Goal: Task Accomplishment & Management: Use online tool/utility

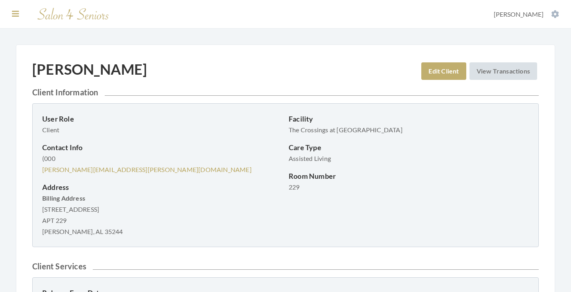
click at [12, 12] on icon at bounding box center [15, 14] width 7 height 8
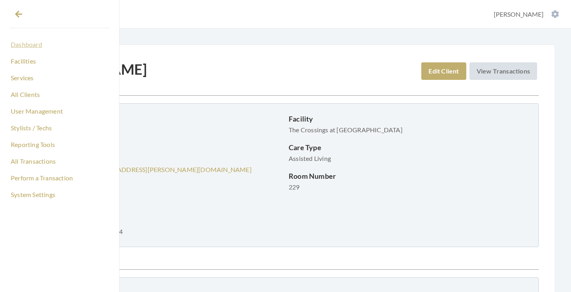
click at [25, 44] on link "Dashboard" at bounding box center [60, 45] width 100 height 14
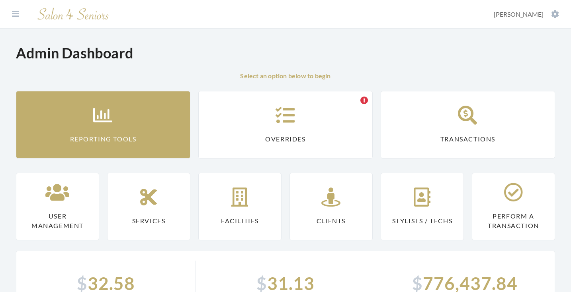
click at [95, 113] on icon at bounding box center [103, 115] width 20 height 19
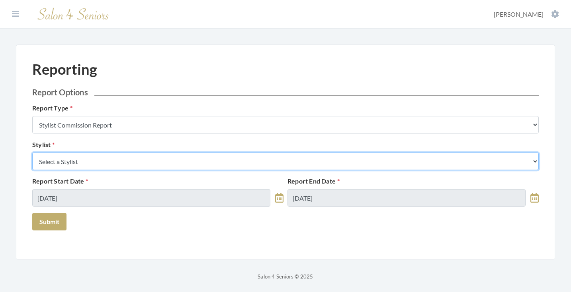
select select "19"
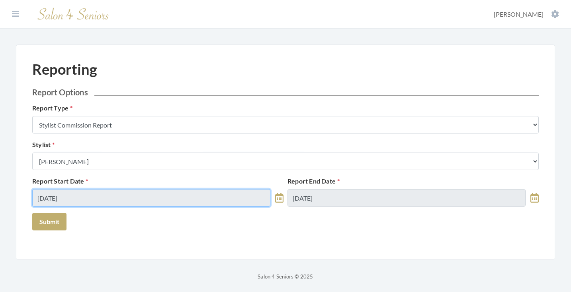
click at [84, 202] on input "[DATE]" at bounding box center [151, 198] width 238 height 18
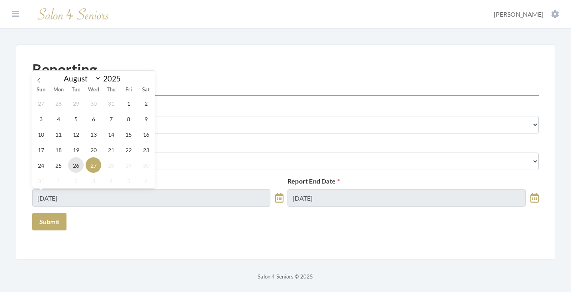
click at [77, 161] on span "26" at bounding box center [76, 166] width 16 height 16
type input "08/26/2025"
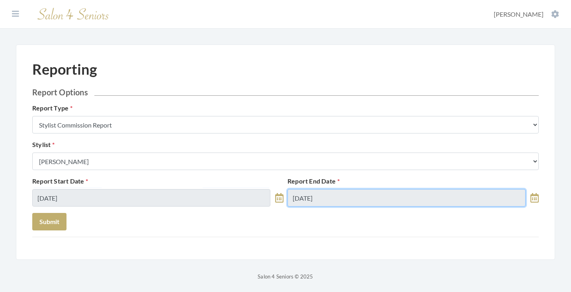
click at [311, 201] on input "08/27/2025" at bounding box center [406, 198] width 238 height 18
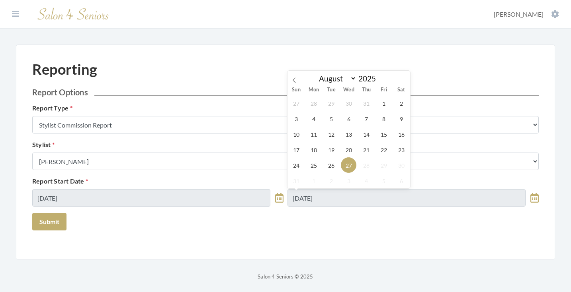
click at [325, 173] on div "27 28 29 30 31 1 2 3 4 5 6 7 8 9 10 11 12 13 14 15 16 17 18 19 20 21 22 23 24 2…" at bounding box center [348, 141] width 123 height 93
click at [332, 168] on span "26" at bounding box center [331, 166] width 16 height 16
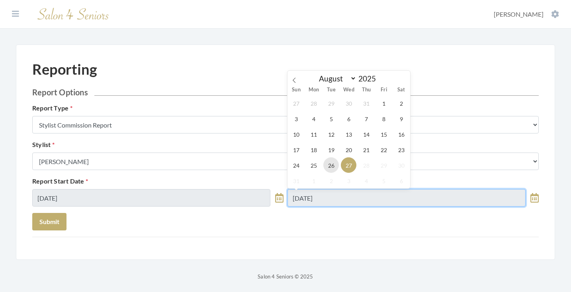
type input "08/26/2025"
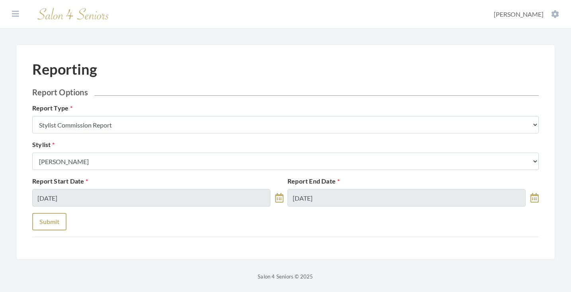
click at [57, 218] on button "Submit" at bounding box center [49, 222] width 34 height 18
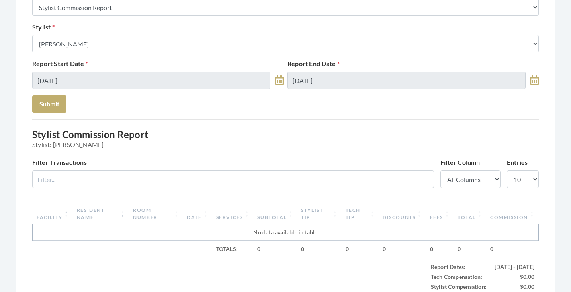
scroll to position [116, 0]
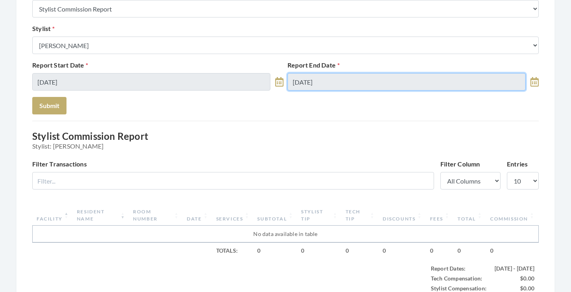
click at [337, 77] on input "[DATE]" at bounding box center [406, 82] width 238 height 18
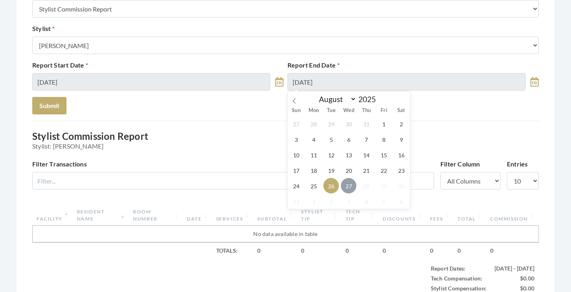
click at [345, 183] on span "27" at bounding box center [349, 186] width 16 height 16
type input "08/27/2025"
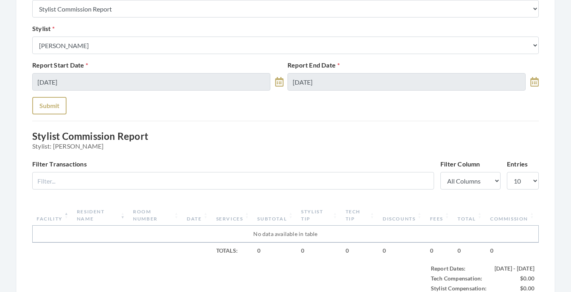
click at [47, 103] on button "Submit" at bounding box center [49, 106] width 34 height 18
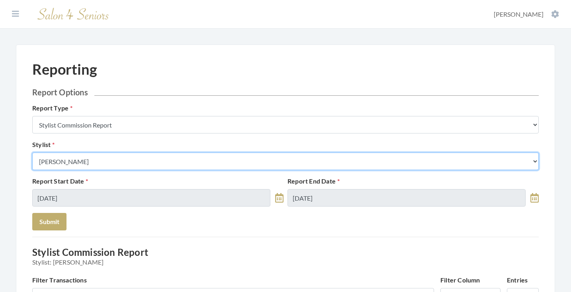
select select "180"
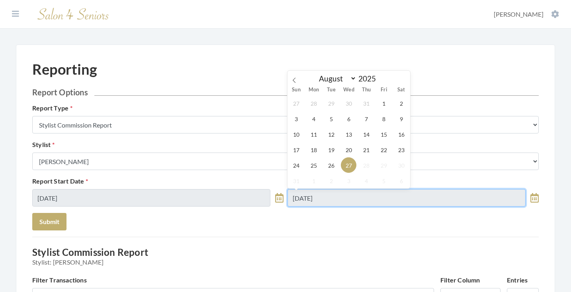
click at [327, 198] on input "08/27/2025" at bounding box center [406, 198] width 238 height 18
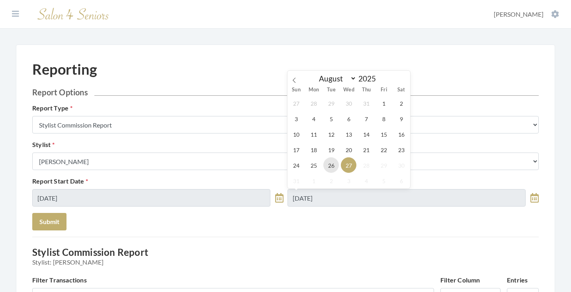
click at [335, 161] on span "26" at bounding box center [331, 166] width 16 height 16
type input "[DATE]"
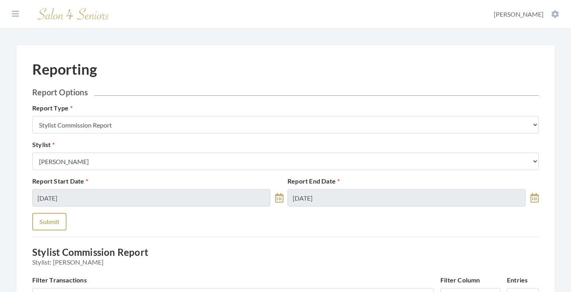
click at [51, 214] on button "Submit" at bounding box center [49, 222] width 34 height 18
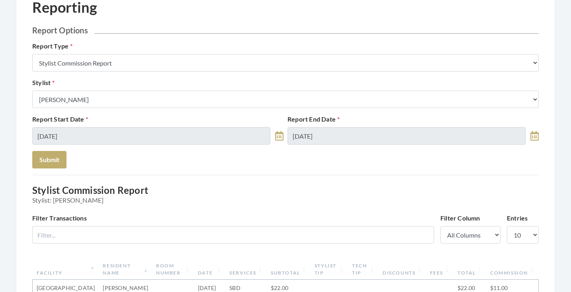
scroll to position [57, 0]
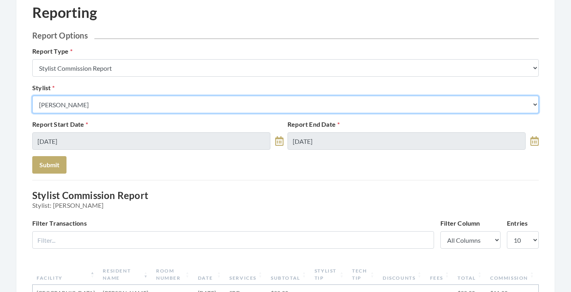
select select "49"
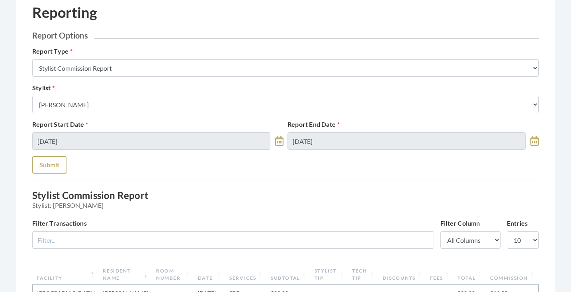
click at [61, 170] on button "Submit" at bounding box center [49, 165] width 34 height 18
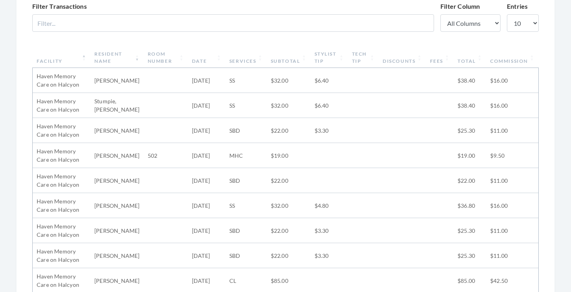
scroll to position [61, 0]
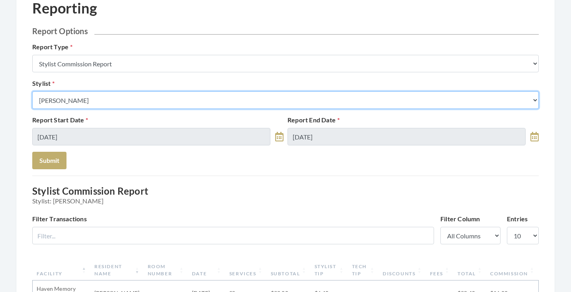
select select "28"
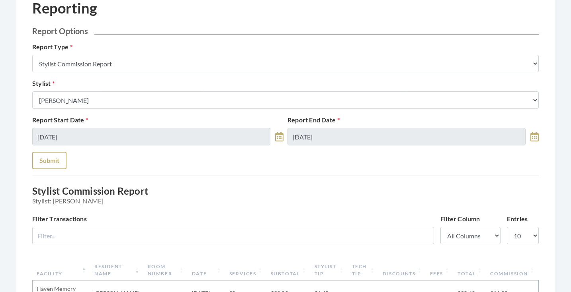
click at [47, 165] on button "Submit" at bounding box center [49, 161] width 34 height 18
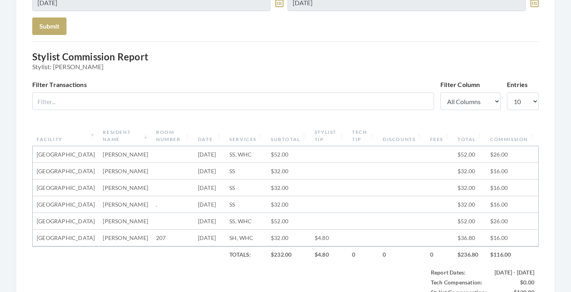
scroll to position [31, 0]
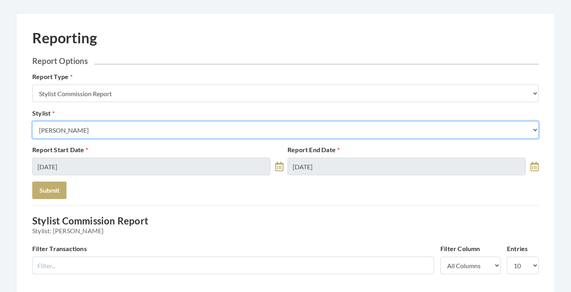
select select "32"
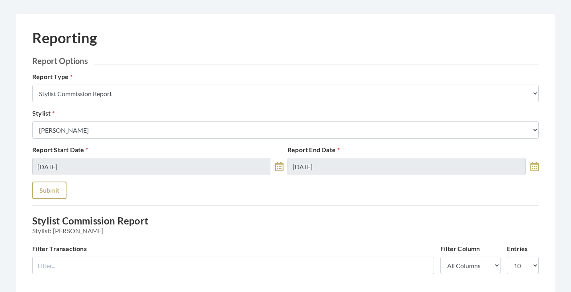
click at [52, 185] on button "Submit" at bounding box center [49, 191] width 34 height 18
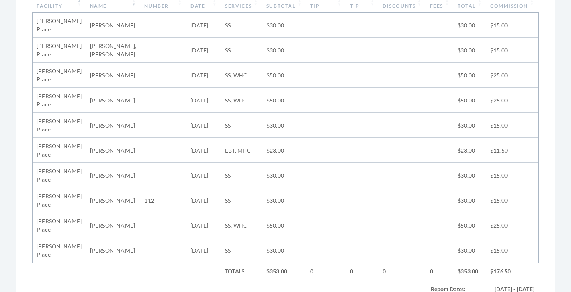
scroll to position [278, 0]
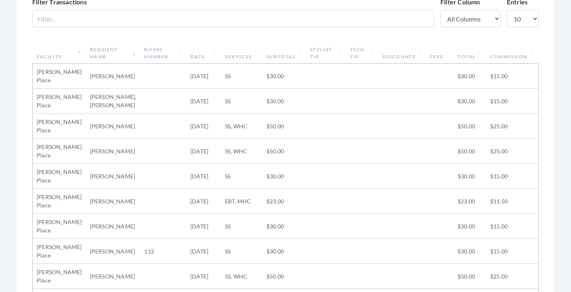
click at [281, 48] on th "Subtotal" at bounding box center [284, 53] width 44 height 21
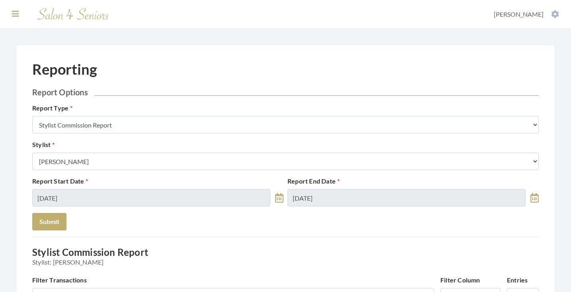
scroll to position [0, 0]
click at [10, 13] on section "Dashboard Facilities Services All Clients User Management Stylists / Techs Repo…" at bounding box center [285, 14] width 571 height 29
click at [13, 13] on icon at bounding box center [15, 14] width 7 height 8
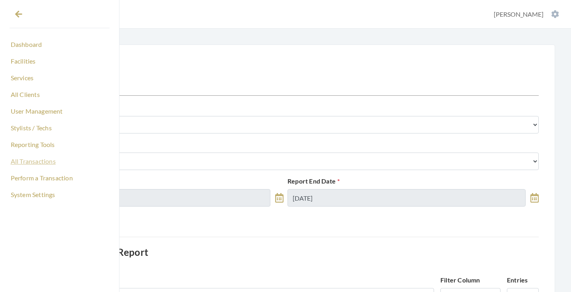
click at [31, 158] on link "All Transactions" at bounding box center [60, 162] width 100 height 14
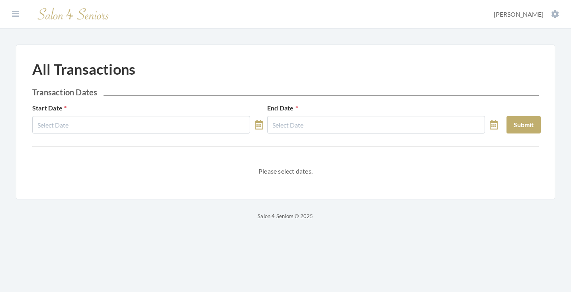
select select "7"
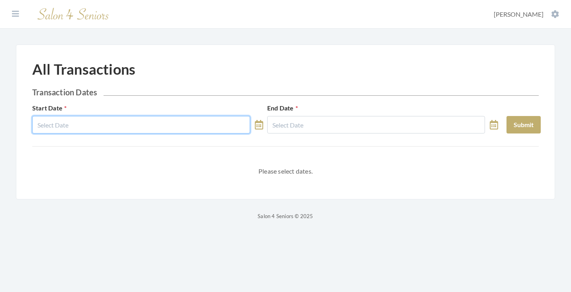
click at [131, 128] on body "Dashboard Facilities Services All Clients User Management Stylists / Techs Repo…" at bounding box center [285, 110] width 571 height 221
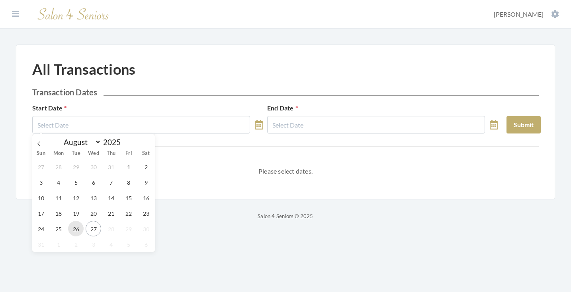
click at [74, 234] on span "26" at bounding box center [76, 229] width 16 height 16
type input "[DATE]"
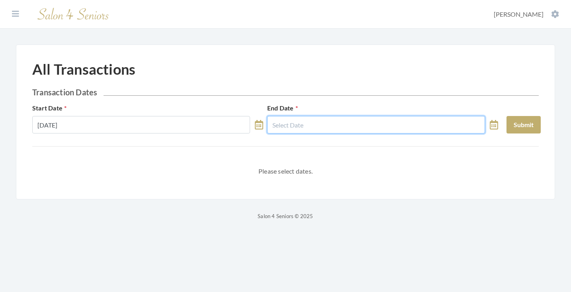
click at [354, 127] on input "text" at bounding box center [376, 125] width 218 height 18
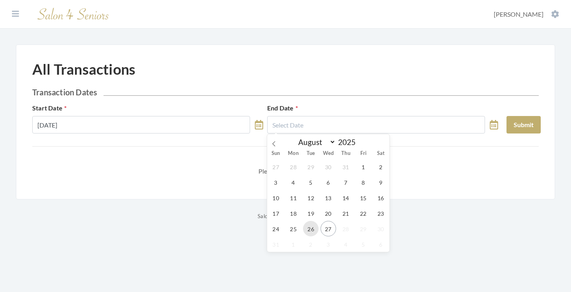
click at [316, 224] on span "26" at bounding box center [311, 229] width 16 height 16
type input "[DATE]"
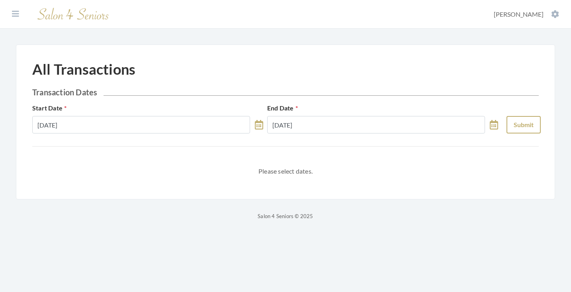
click at [521, 126] on button "Submit" at bounding box center [523, 125] width 34 height 18
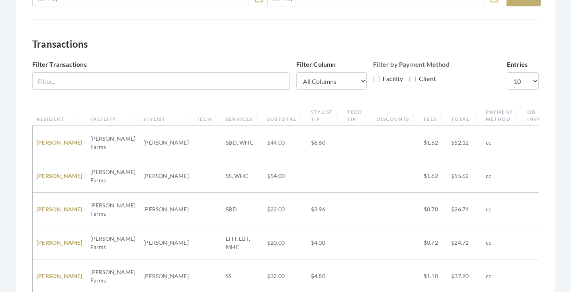
scroll to position [128, 0]
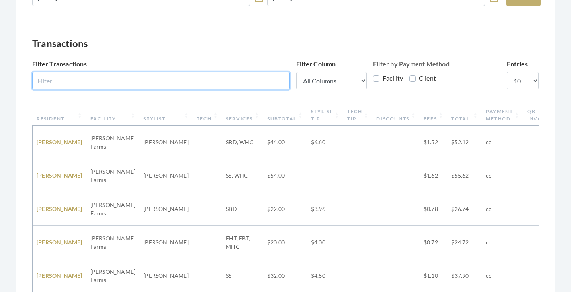
click at [139, 81] on input "Filter Transactions" at bounding box center [160, 81] width 257 height 18
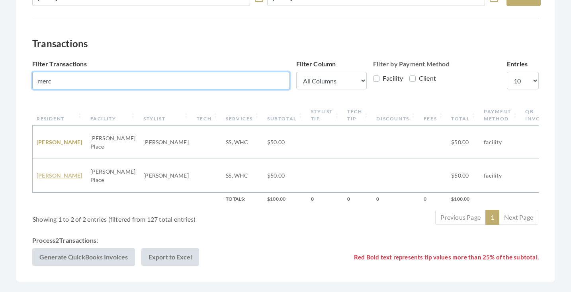
type input "merc"
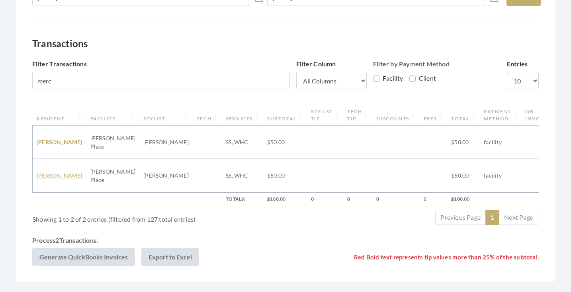
click at [51, 178] on link "[PERSON_NAME]" at bounding box center [60, 175] width 46 height 7
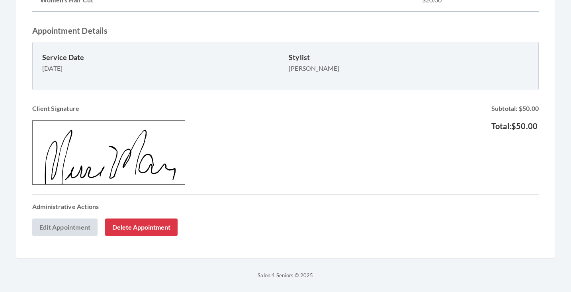
scroll to position [240, 0]
click at [150, 225] on button "Delete Appointment" at bounding box center [141, 228] width 72 height 18
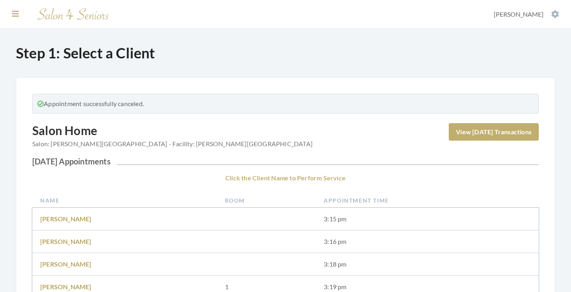
click at [11, 13] on button at bounding box center [16, 14] width 12 height 9
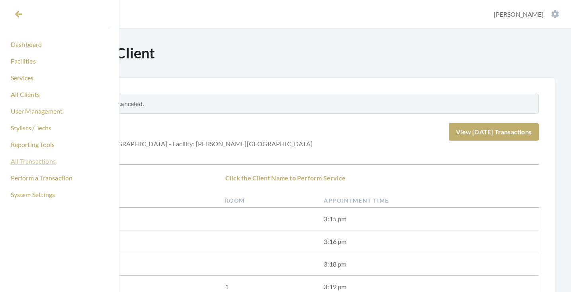
click at [29, 160] on link "All Transactions" at bounding box center [60, 162] width 100 height 14
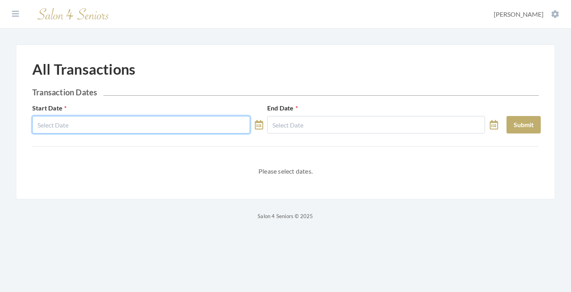
click at [95, 119] on input "text" at bounding box center [141, 125] width 218 height 18
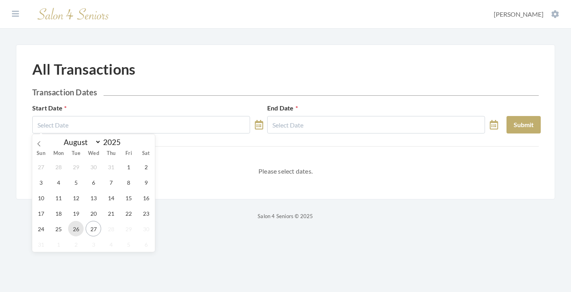
click at [80, 230] on span "26" at bounding box center [76, 229] width 16 height 16
type input "08/26/2025"
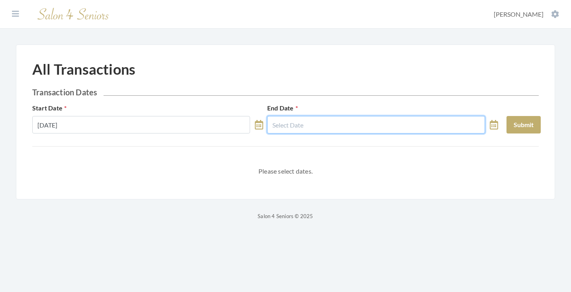
click at [331, 124] on input "text" at bounding box center [376, 125] width 218 height 18
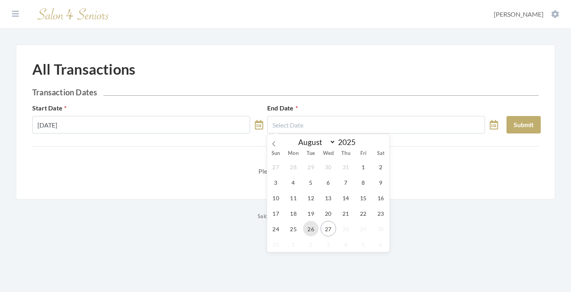
click at [313, 229] on span "26" at bounding box center [311, 229] width 16 height 16
type input "[DATE]"
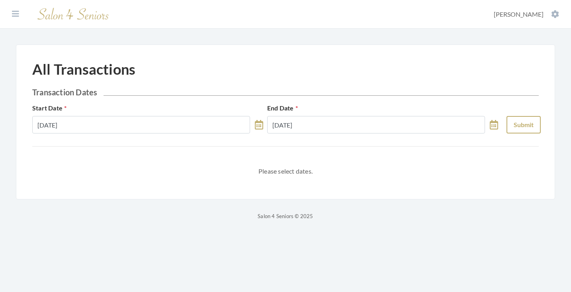
click at [517, 124] on button "Submit" at bounding box center [523, 125] width 34 height 18
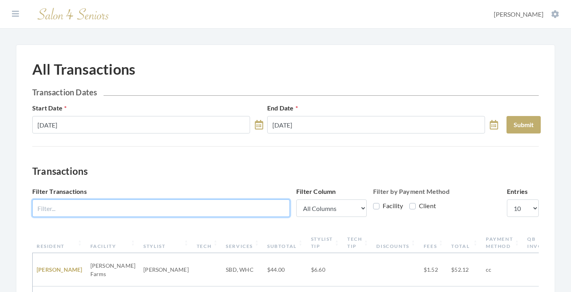
click at [210, 208] on input "Filter Transactions" at bounding box center [160, 209] width 257 height 18
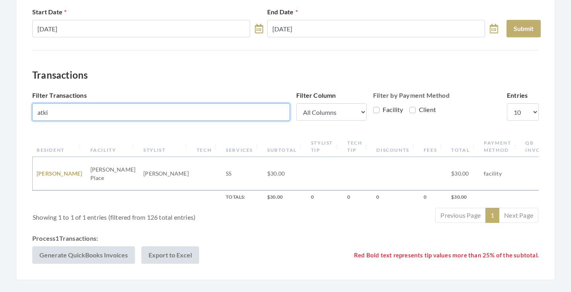
scroll to position [108, 0]
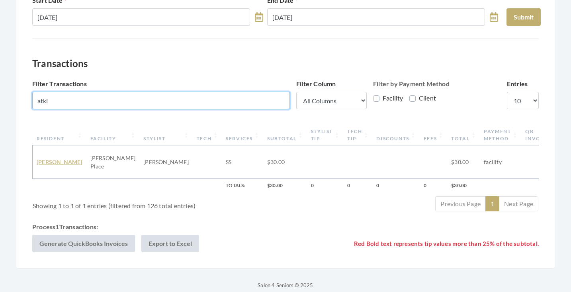
type input "atki"
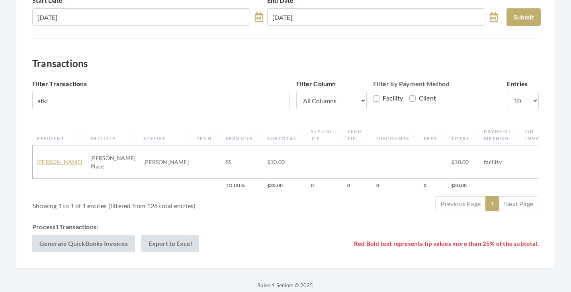
click at [43, 159] on link "Louise Atkinson" at bounding box center [60, 162] width 46 height 7
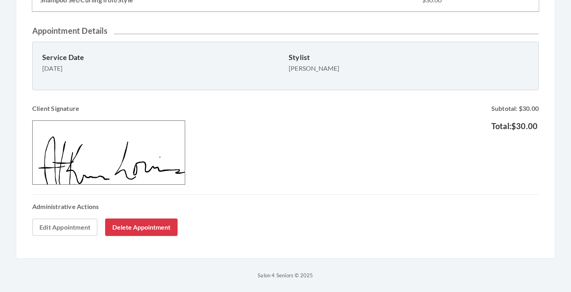
scroll to position [217, 0]
click at [65, 225] on link "Edit Appointment" at bounding box center [64, 228] width 65 height 18
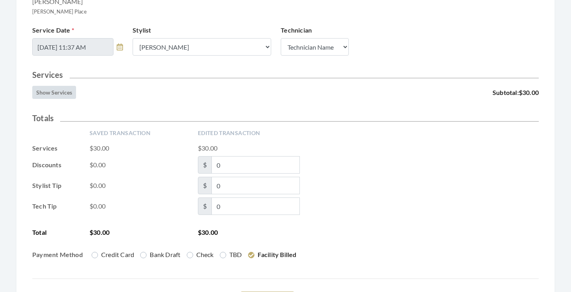
scroll to position [178, 0]
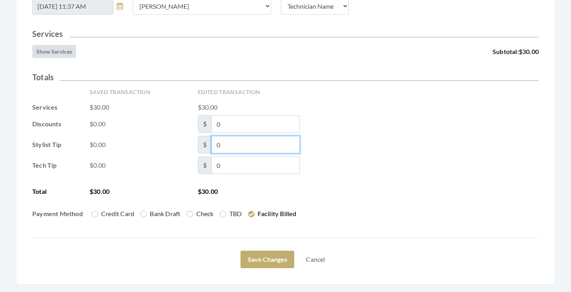
drag, startPoint x: 226, startPoint y: 147, endPoint x: 205, endPoint y: 147, distance: 20.7
click at [205, 147] on span "$ 0" at bounding box center [249, 145] width 102 height 18
type input "3"
click at [371, 162] on div "Tech Tip $0.00 $ 0" at bounding box center [285, 166] width 506 height 18
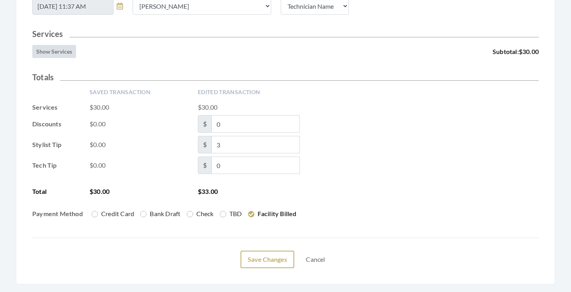
click at [273, 258] on button "Save Changes" at bounding box center [267, 260] width 54 height 18
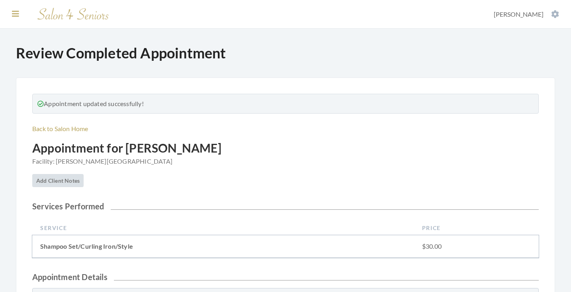
click at [15, 14] on icon at bounding box center [15, 14] width 7 height 8
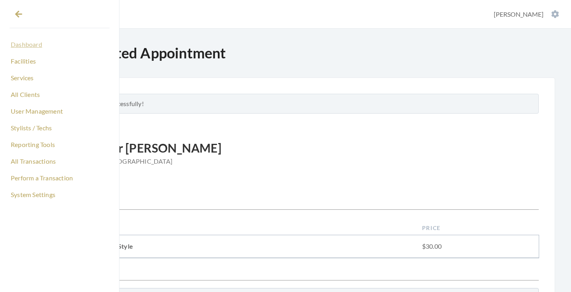
click at [19, 46] on link "Dashboard" at bounding box center [60, 45] width 100 height 14
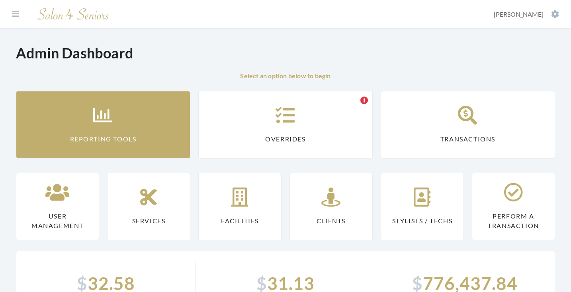
click at [89, 130] on link "Reporting Tools" at bounding box center [103, 125] width 174 height 68
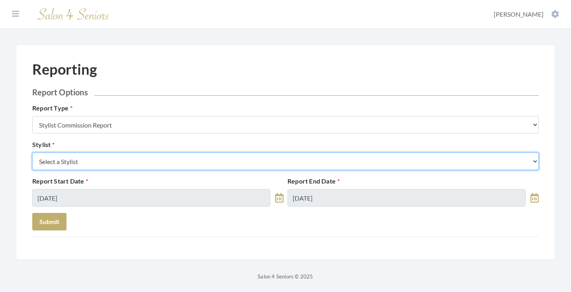
select select "32"
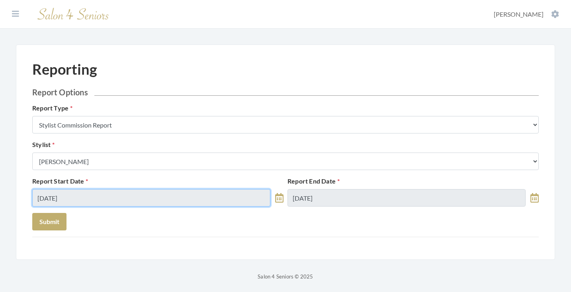
click at [88, 191] on input "08/27/2025" at bounding box center [151, 198] width 238 height 18
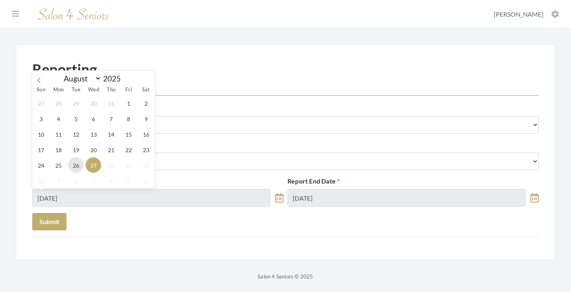
click at [72, 171] on span "26" at bounding box center [76, 166] width 16 height 16
type input "08/26/2025"
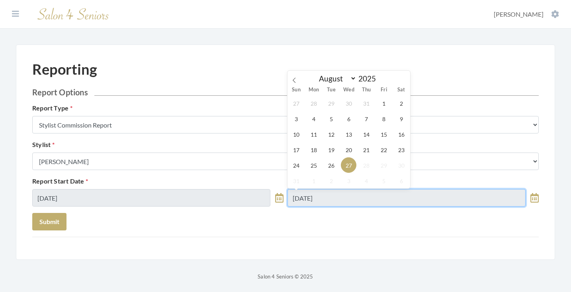
click at [311, 192] on input "08/27/2025" at bounding box center [406, 198] width 238 height 18
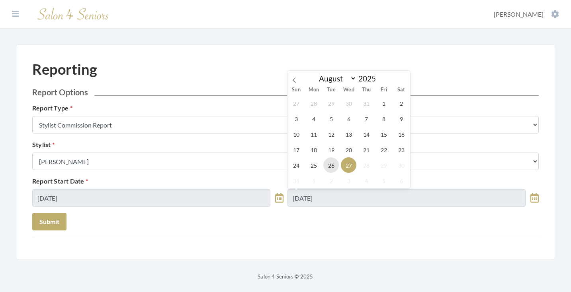
click at [328, 167] on span "26" at bounding box center [331, 166] width 16 height 16
type input "08/26/2025"
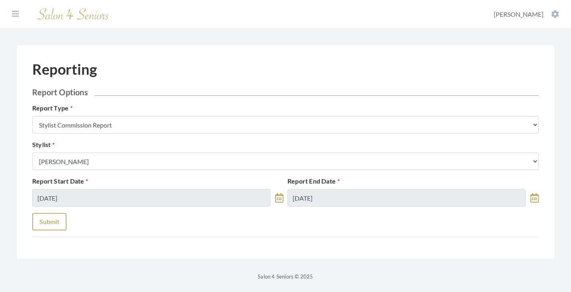
click at [39, 225] on button "Submit" at bounding box center [49, 222] width 34 height 18
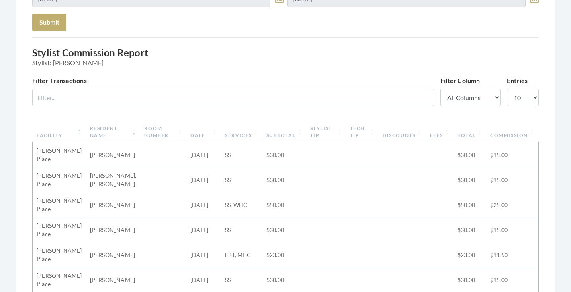
scroll to position [194, 0]
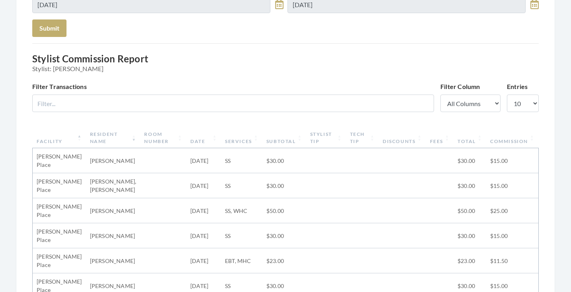
click at [266, 141] on th "Subtotal" at bounding box center [284, 138] width 44 height 21
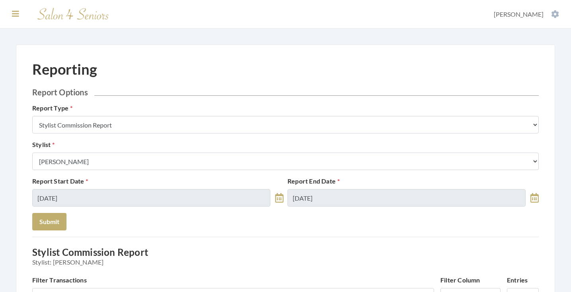
scroll to position [0, 0]
click at [16, 14] on icon at bounding box center [15, 14] width 7 height 8
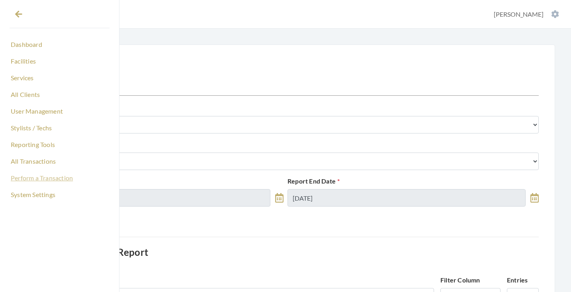
click at [29, 176] on link "Perform a Transaction" at bounding box center [60, 178] width 100 height 14
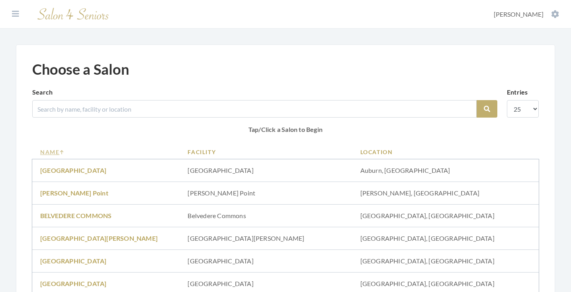
click at [57, 149] on link "Name" at bounding box center [105, 152] width 131 height 8
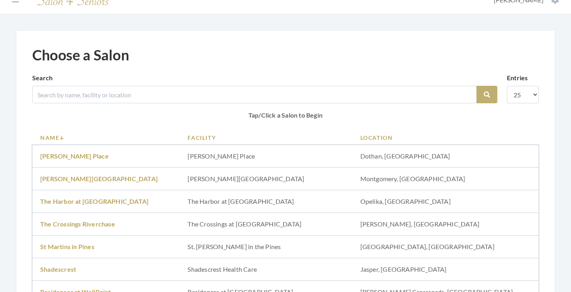
scroll to position [17, 0]
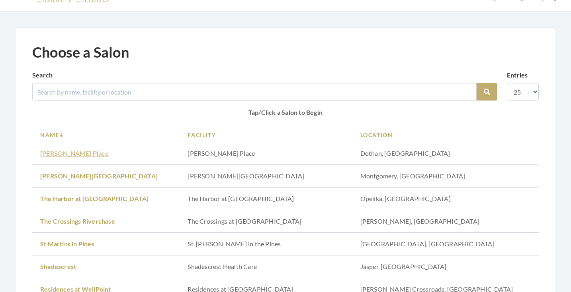
click at [69, 150] on link "Wesley Place" at bounding box center [74, 154] width 68 height 8
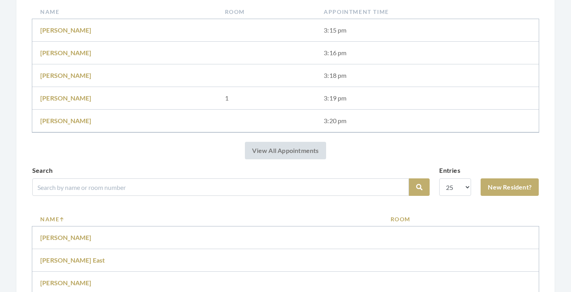
scroll to position [160, 0]
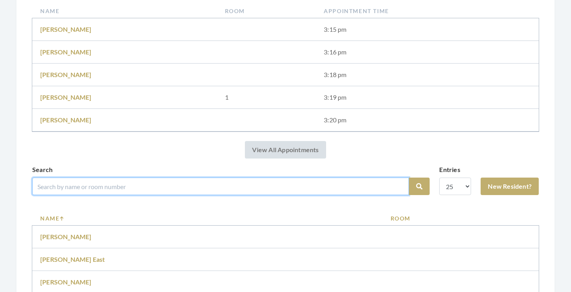
click at [103, 191] on input "search" at bounding box center [220, 187] width 376 height 18
type input "[PERSON_NAME]"
click at [419, 187] on button "Search" at bounding box center [419, 187] width 21 height 18
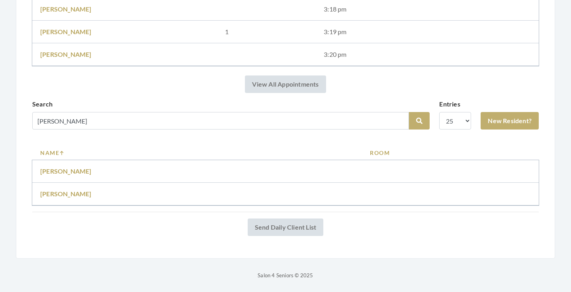
scroll to position [226, 0]
click at [75, 196] on link "[PERSON_NAME]" at bounding box center [65, 194] width 51 height 8
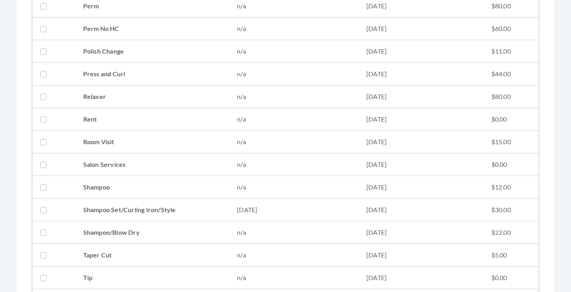
scroll to position [851, 0]
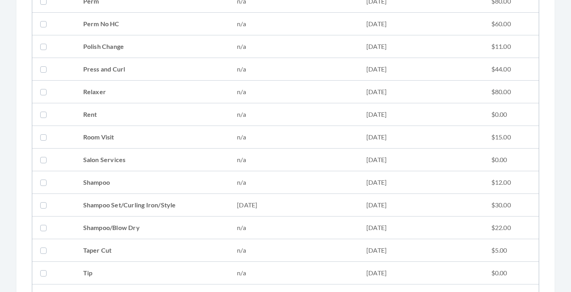
click at [128, 207] on td "Shampoo Set/Curling Iron/Style" at bounding box center [152, 205] width 154 height 23
checkbox input "true"
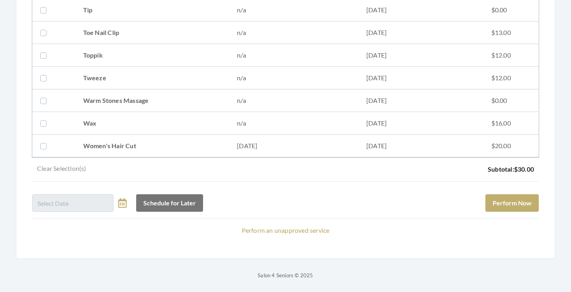
scroll to position [1114, 0]
click at [514, 197] on button "Perform Now" at bounding box center [511, 204] width 53 height 18
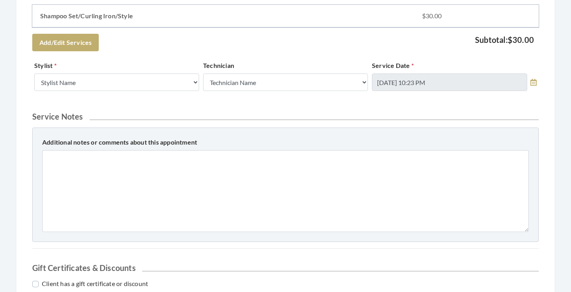
scroll to position [210, 0]
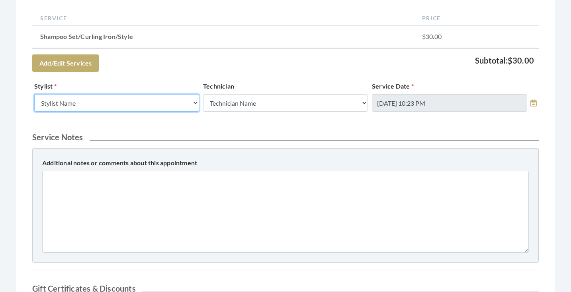
select select "32"
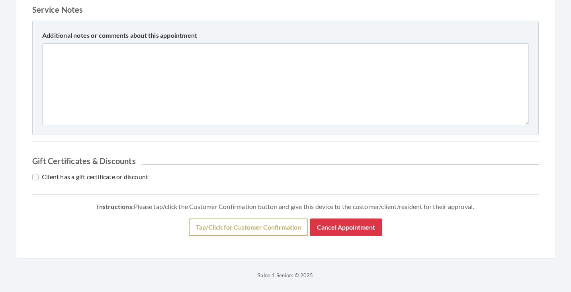
scroll to position [338, 0]
click at [243, 226] on button "Tap/Click for Customer Confirmation" at bounding box center [248, 228] width 119 height 18
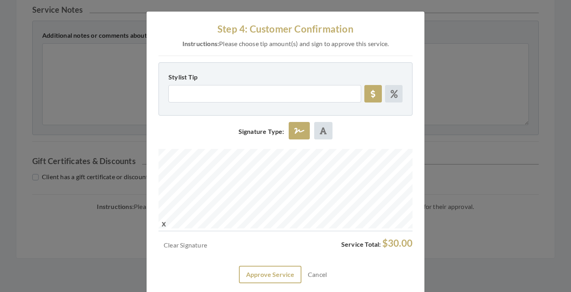
click at [265, 278] on button "Approve Service" at bounding box center [270, 275] width 62 height 18
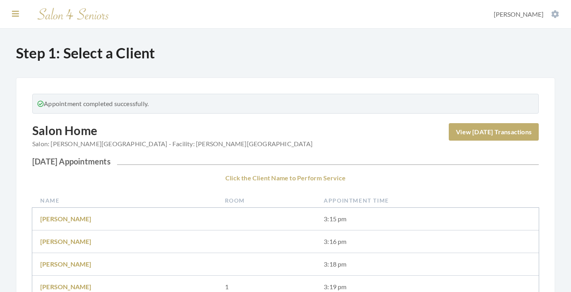
click at [15, 14] on icon at bounding box center [15, 14] width 7 height 8
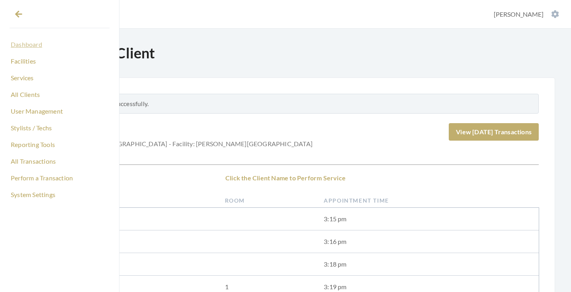
click at [23, 40] on link "Dashboard" at bounding box center [60, 45] width 100 height 14
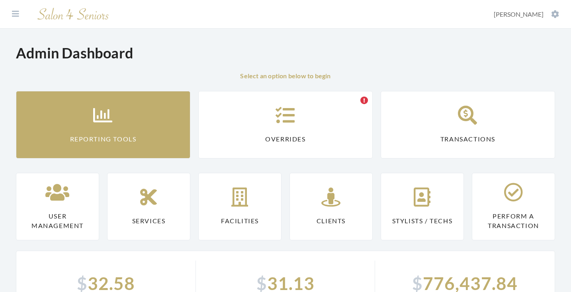
click at [63, 121] on link "Reporting Tools" at bounding box center [103, 125] width 174 height 68
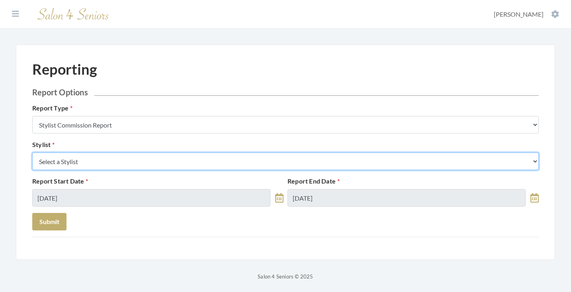
select select "32"
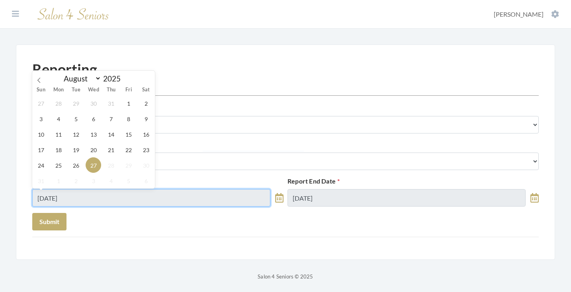
click at [68, 202] on input "[DATE]" at bounding box center [151, 198] width 238 height 18
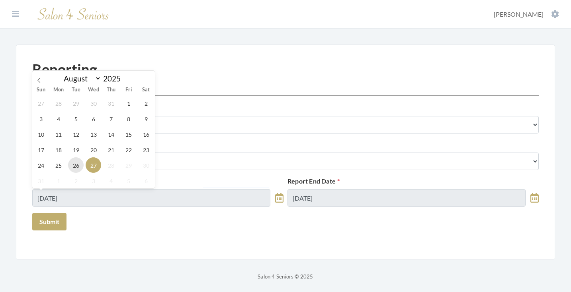
click at [74, 171] on span "26" at bounding box center [76, 166] width 16 height 16
type input "[DATE]"
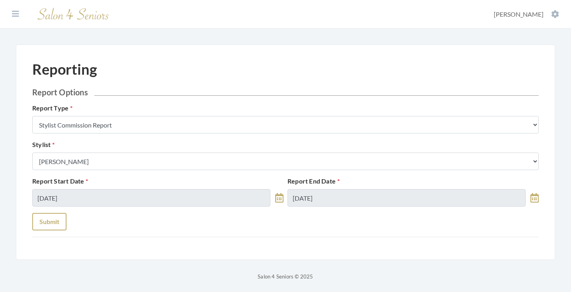
click at [53, 218] on button "Submit" at bounding box center [49, 222] width 34 height 18
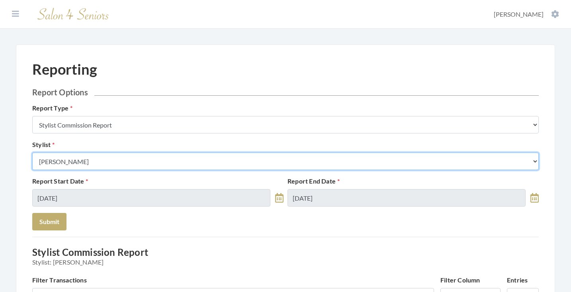
select select "147"
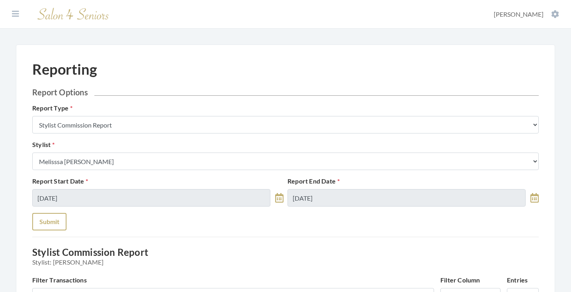
click at [51, 224] on button "Submit" at bounding box center [49, 222] width 34 height 18
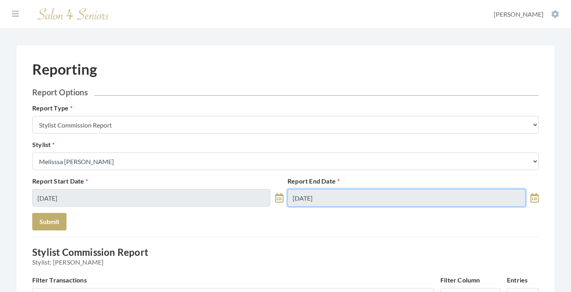
click at [306, 196] on input "[DATE]" at bounding box center [406, 198] width 238 height 18
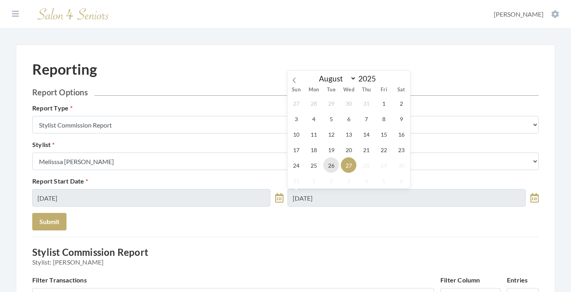
click at [333, 166] on span "26" at bounding box center [331, 166] width 16 height 16
type input "[DATE]"
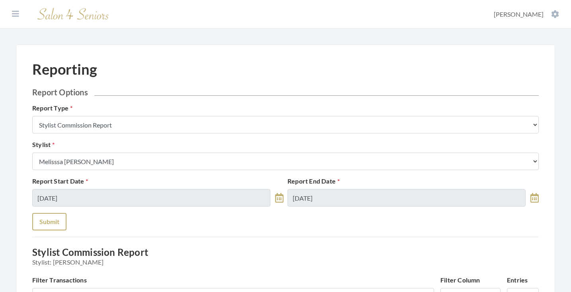
click at [49, 216] on button "Submit" at bounding box center [49, 222] width 34 height 18
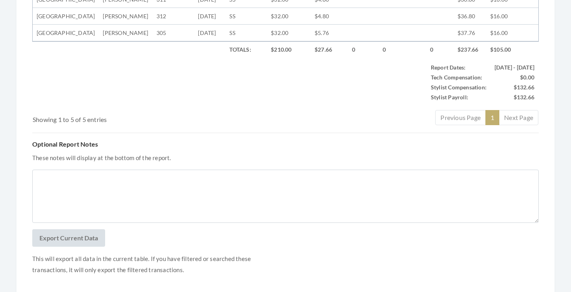
scroll to position [399, 0]
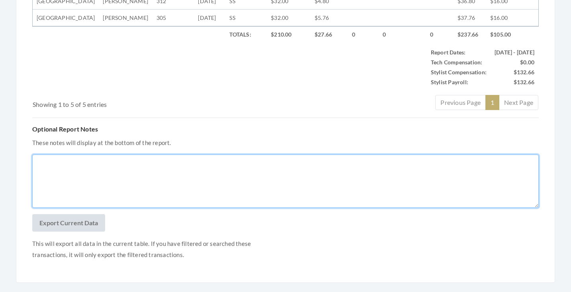
click at [156, 208] on textarea "Optional Report Notes" at bounding box center [285, 181] width 506 height 53
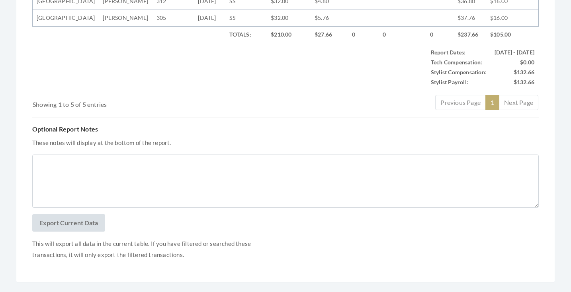
click at [161, 175] on div "Optional Report Notes These notes will display at the bottom of the report." at bounding box center [285, 167] width 506 height 84
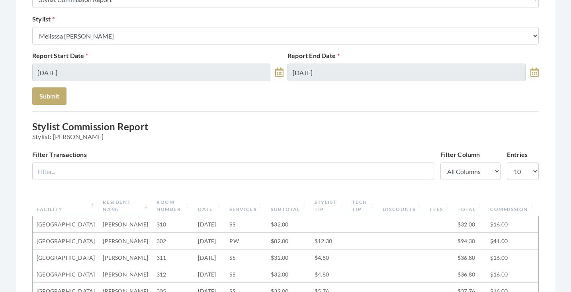
scroll to position [99, 0]
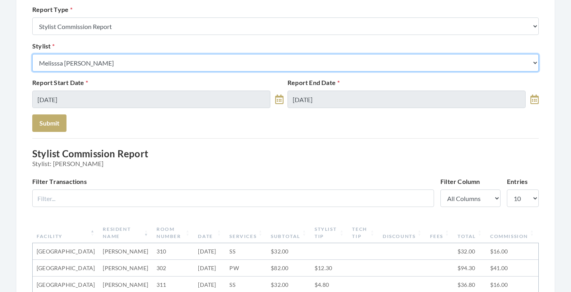
select select "13"
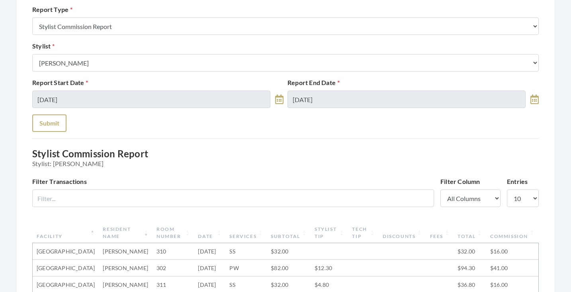
click at [43, 125] on button "Submit" at bounding box center [49, 124] width 34 height 18
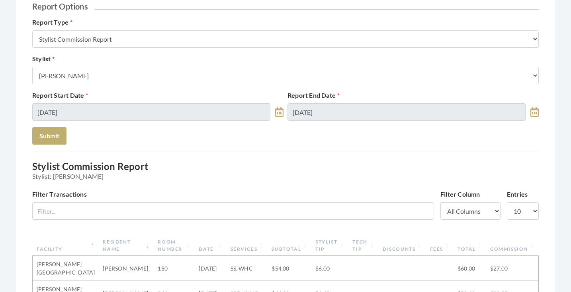
scroll to position [86, 0]
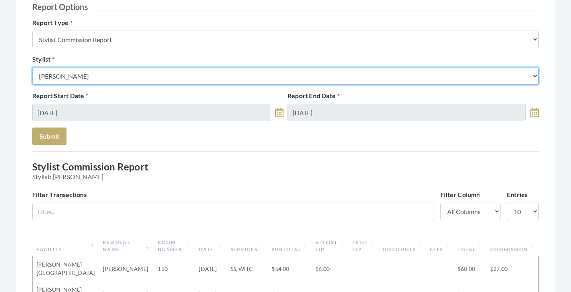
select select "115"
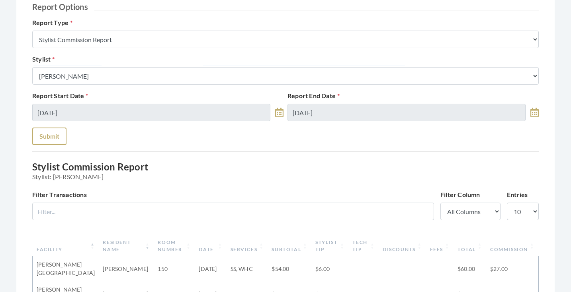
click at [51, 140] on button "Submit" at bounding box center [49, 137] width 34 height 18
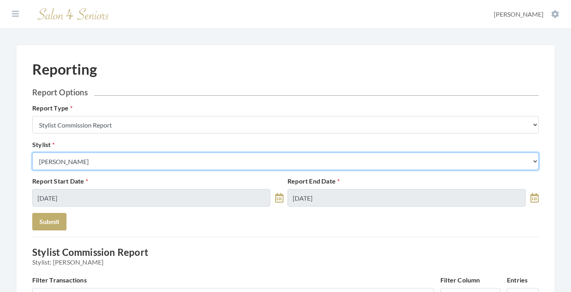
select select "127"
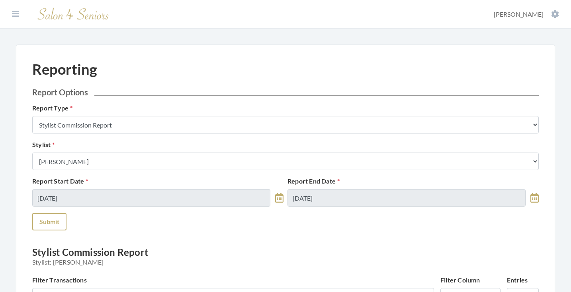
click at [51, 227] on button "Submit" at bounding box center [49, 222] width 34 height 18
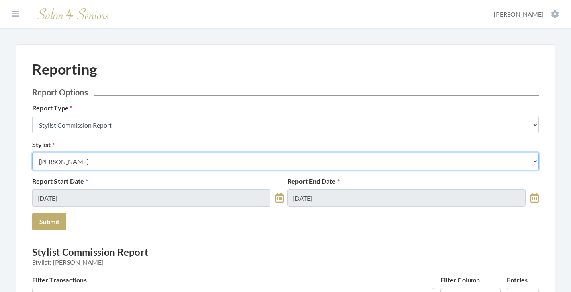
select select "176"
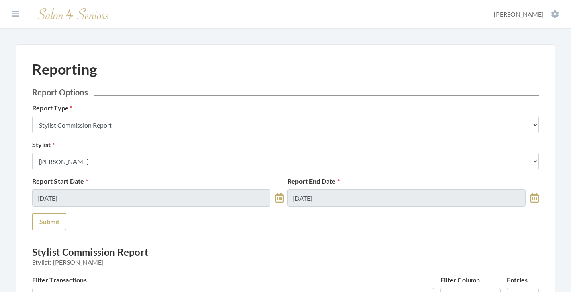
click at [51, 216] on button "Submit" at bounding box center [49, 222] width 34 height 18
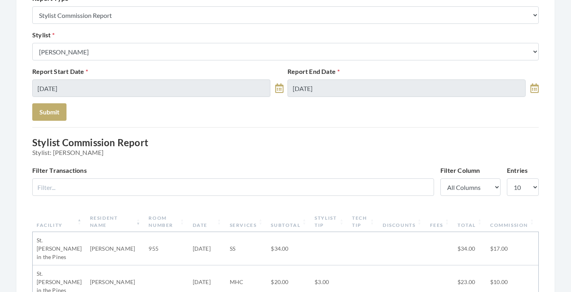
scroll to position [65, 0]
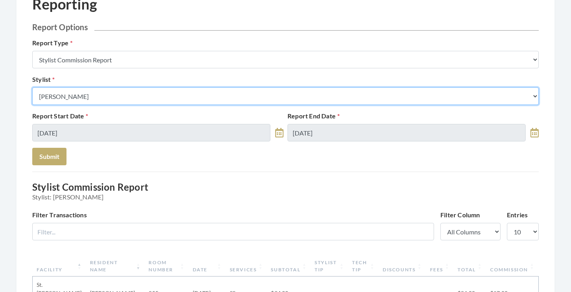
select select "43"
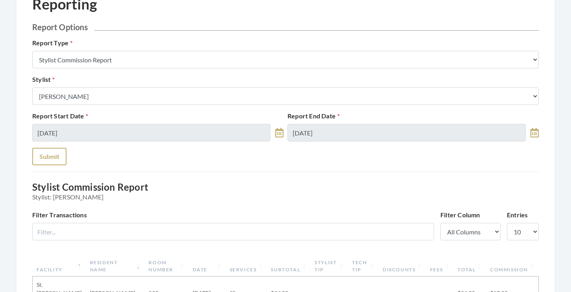
click at [59, 152] on button "Submit" at bounding box center [49, 157] width 34 height 18
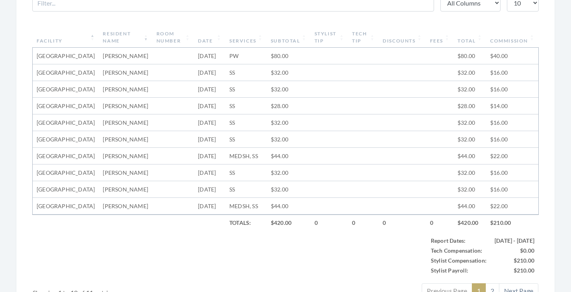
scroll to position [295, 0]
click at [284, 37] on th "Subtotal" at bounding box center [289, 36] width 44 height 21
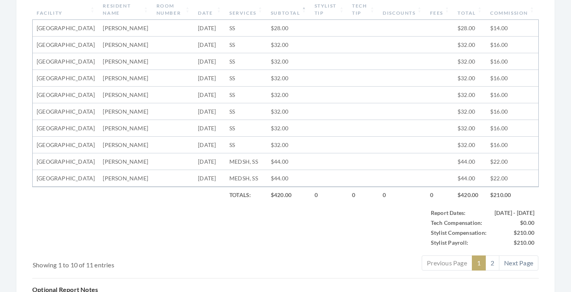
scroll to position [325, 0]
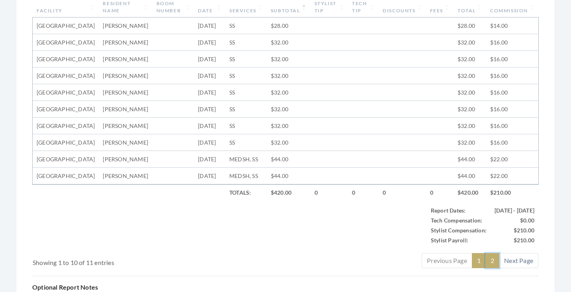
click at [491, 269] on link "2" at bounding box center [492, 260] width 14 height 15
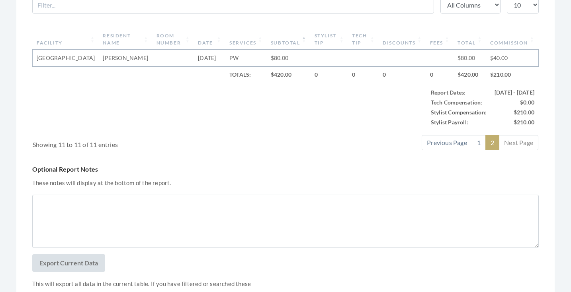
scroll to position [292, 0]
click at [477, 148] on link "1" at bounding box center [478, 143] width 14 height 15
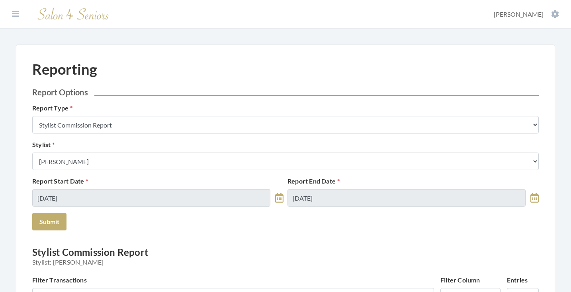
scroll to position [0, 0]
click at [135, 152] on div "Stylist Select a Stylist [PERSON_NAME] [PERSON_NAME] [PERSON_NAME] [PERSON_NAME…" at bounding box center [285, 155] width 510 height 30
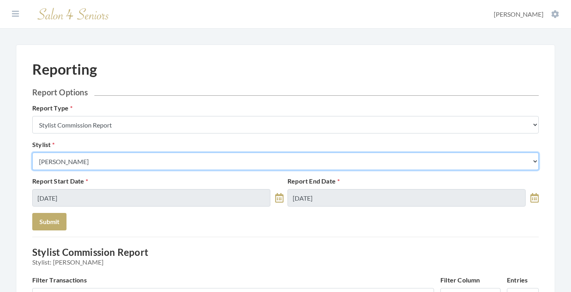
select select "18"
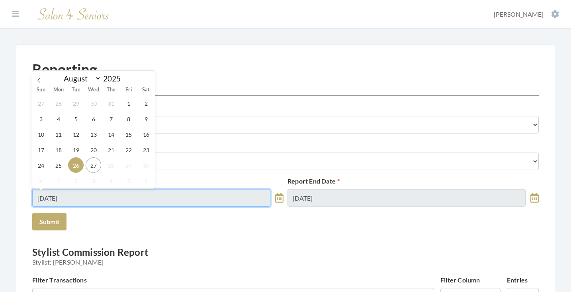
click at [92, 193] on input "[DATE]" at bounding box center [151, 198] width 238 height 18
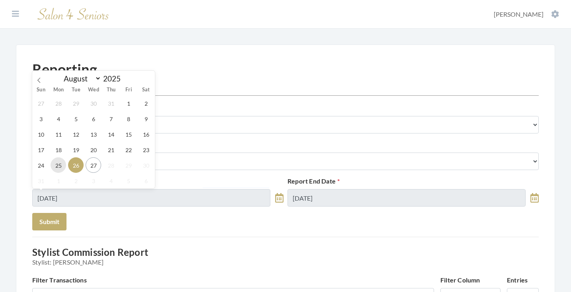
click at [57, 166] on span "25" at bounding box center [59, 166] width 16 height 16
type input "[DATE]"
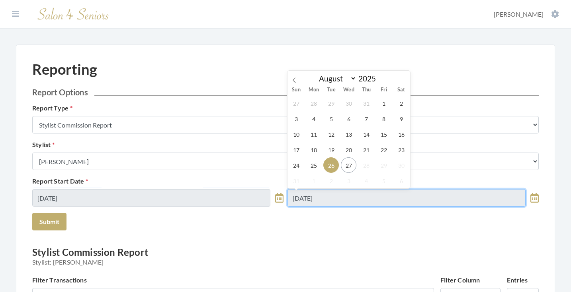
click at [298, 199] on input "[DATE]" at bounding box center [406, 198] width 238 height 18
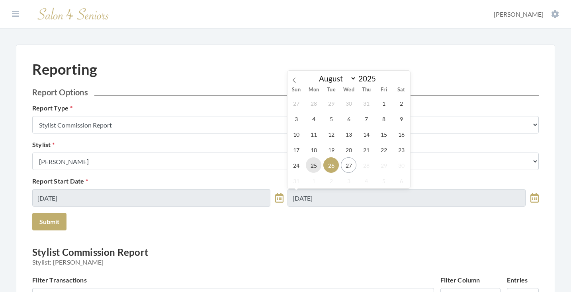
click at [311, 166] on span "25" at bounding box center [314, 166] width 16 height 16
type input "08/25/2025"
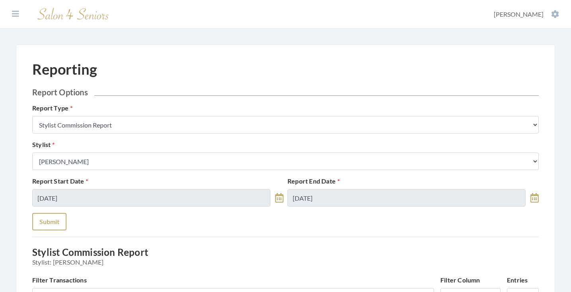
click at [45, 222] on button "Submit" at bounding box center [49, 222] width 34 height 18
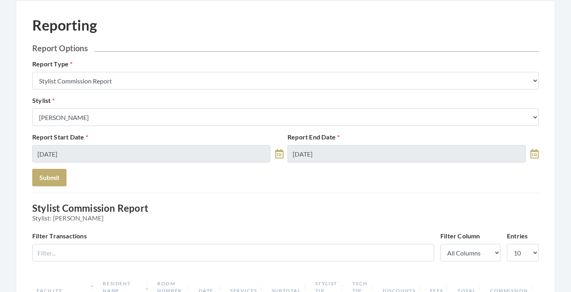
scroll to position [33, 0]
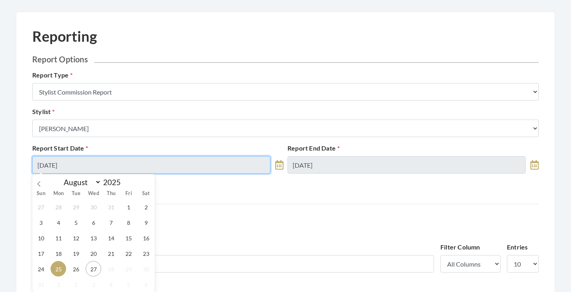
click at [115, 161] on input "08/25/2025" at bounding box center [151, 165] width 238 height 18
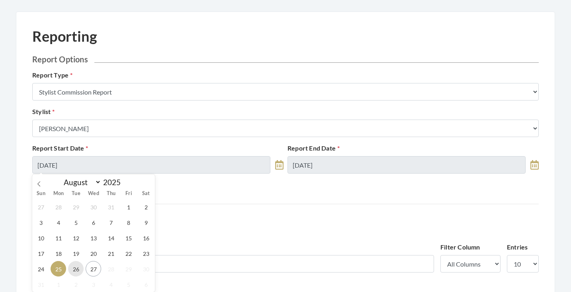
click at [82, 268] on span "26" at bounding box center [76, 269] width 16 height 16
type input "[DATE]"
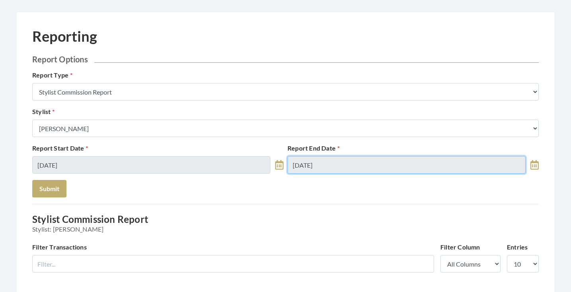
click at [331, 159] on input "08/25/2025" at bounding box center [406, 165] width 238 height 18
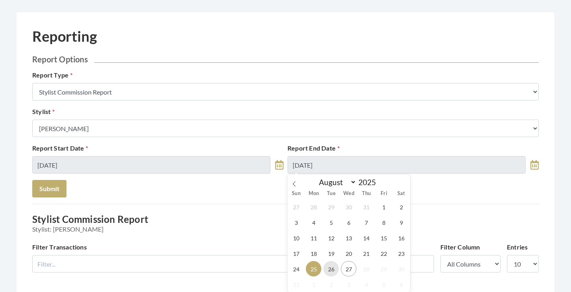
click at [329, 275] on span "26" at bounding box center [331, 269] width 16 height 16
type input "[DATE]"
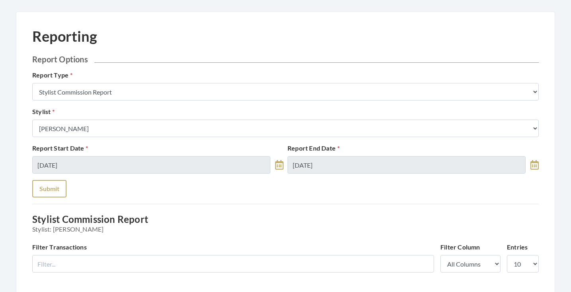
click at [50, 189] on button "Submit" at bounding box center [49, 189] width 34 height 18
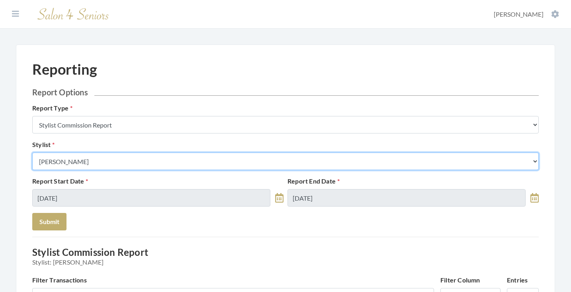
select select "23"
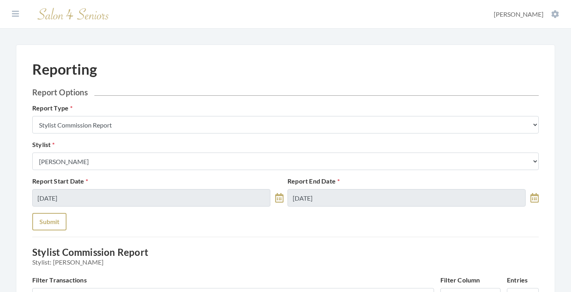
click at [48, 222] on button "Submit" at bounding box center [49, 222] width 34 height 18
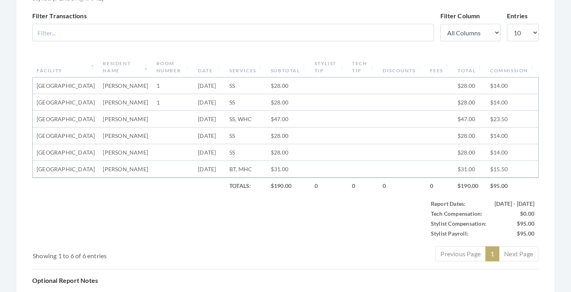
scroll to position [263, 0]
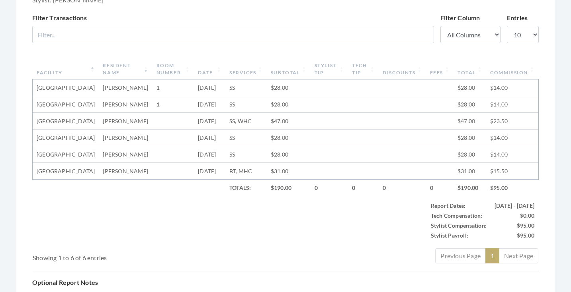
click at [270, 77] on th "Subtotal" at bounding box center [289, 69] width 44 height 21
